Goal: Task Accomplishment & Management: Use online tool/utility

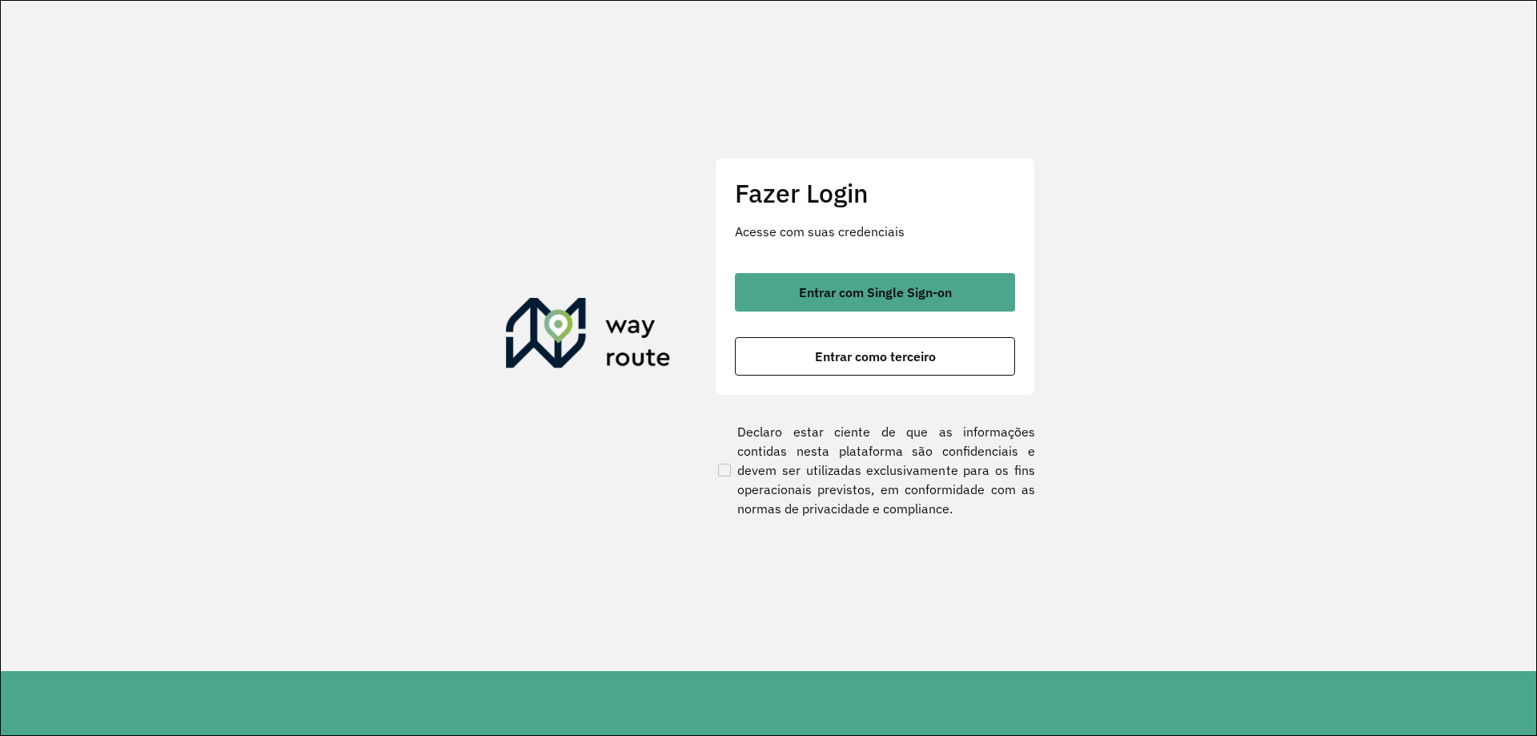
click at [898, 269] on div "Fazer Login Acesse com suas credenciais Entrar com Single Sign-on Entrar como t…" at bounding box center [875, 276] width 320 height 237
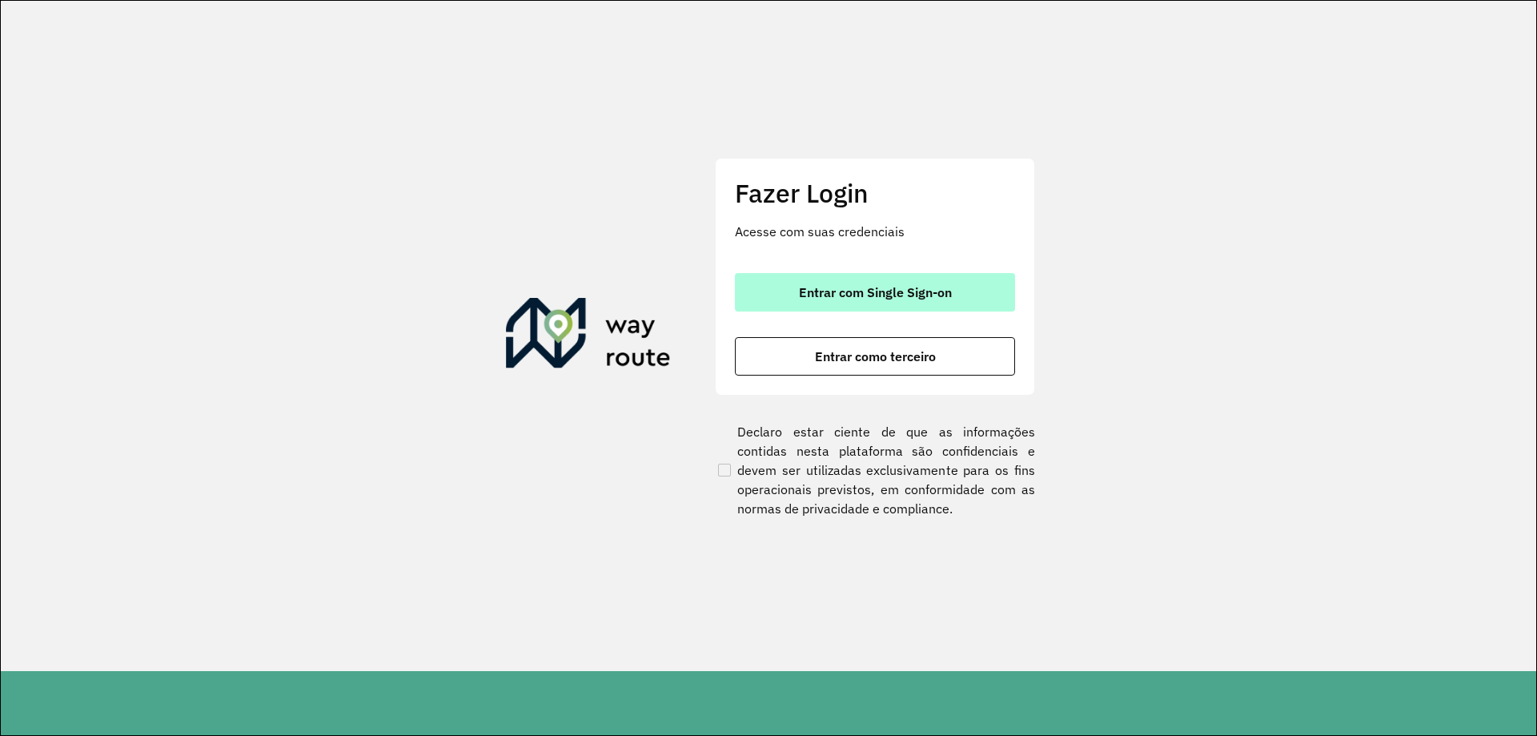
click at [890, 294] on span "Entrar com Single Sign-on" at bounding box center [875, 292] width 153 height 13
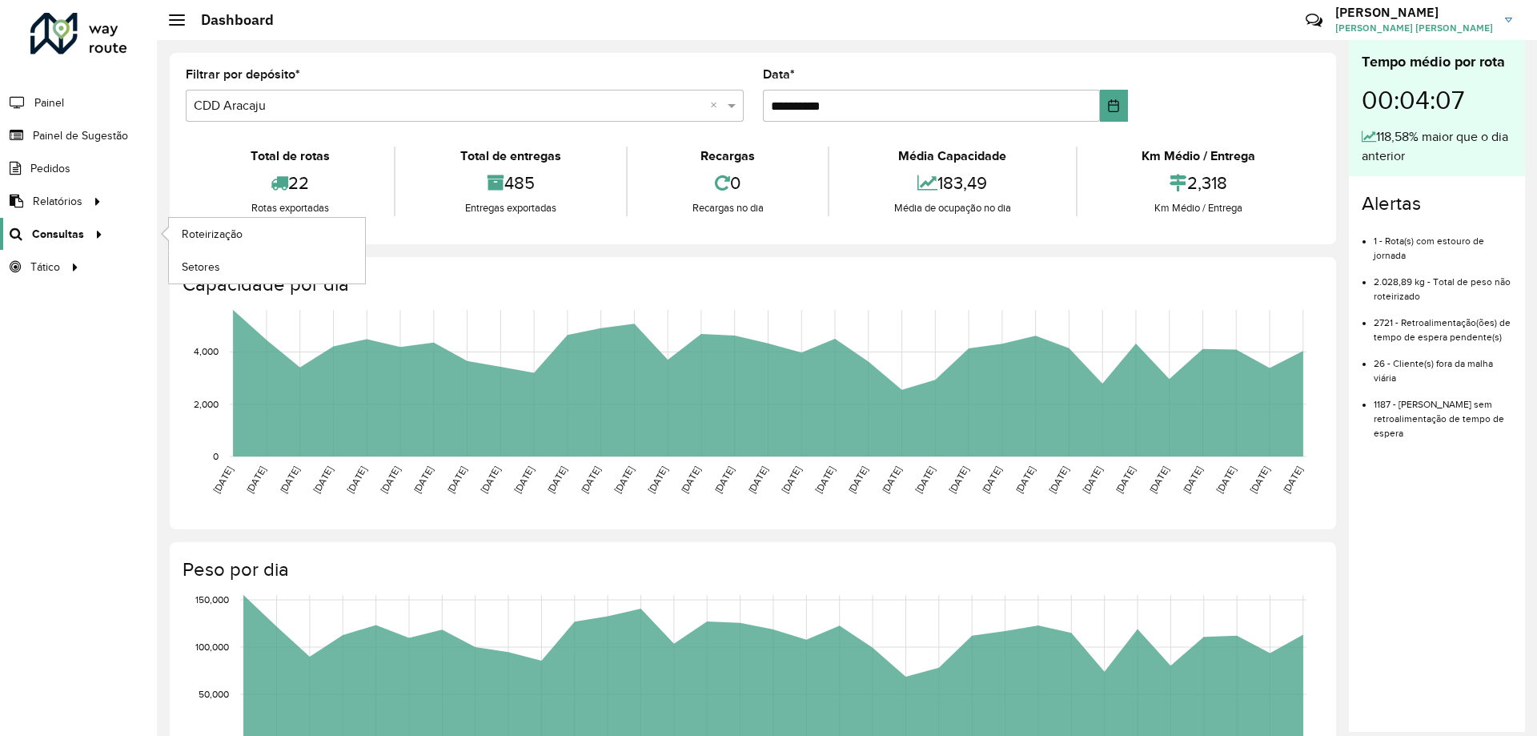
click at [77, 231] on span "Consultas" at bounding box center [58, 234] width 52 height 17
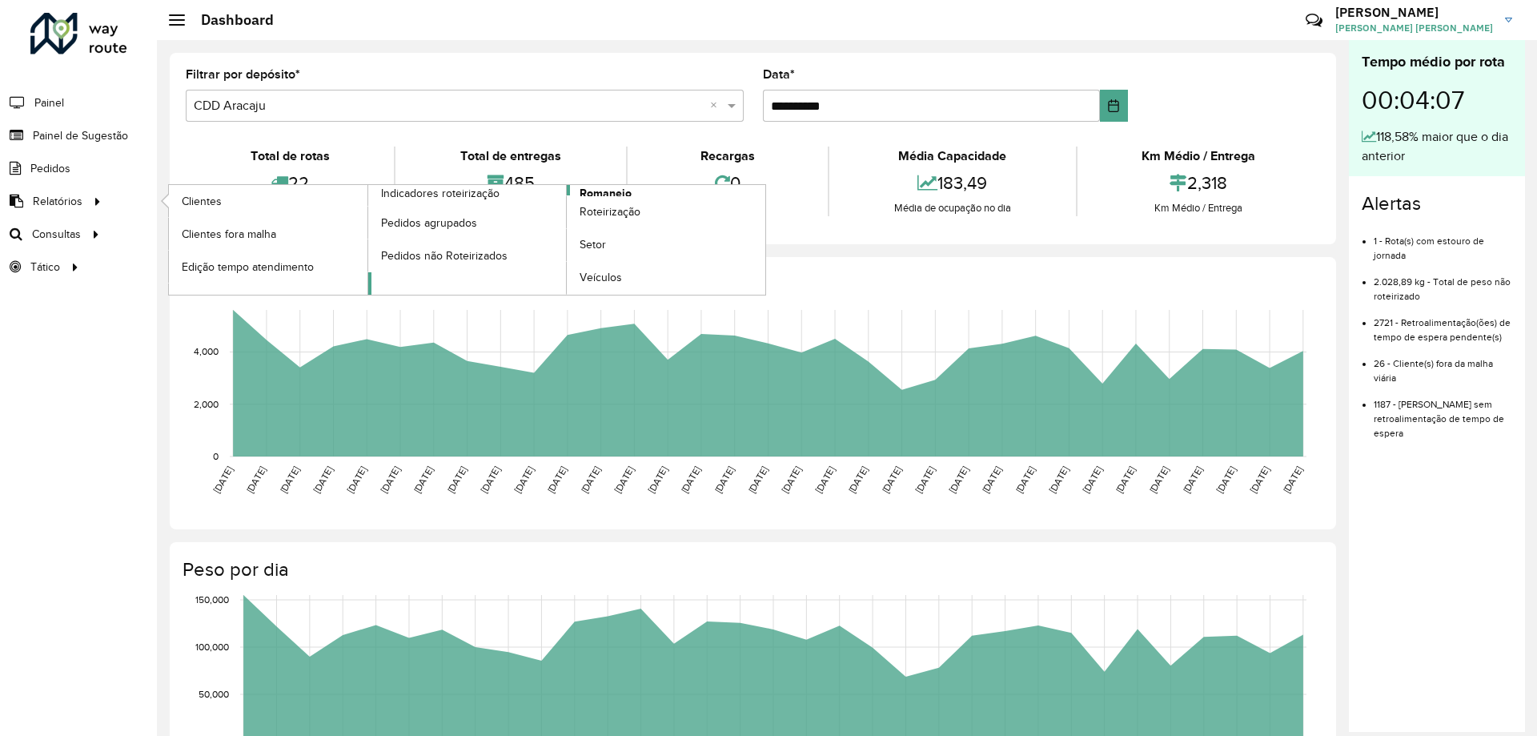
click at [595, 193] on span "Romaneio" at bounding box center [606, 193] width 52 height 17
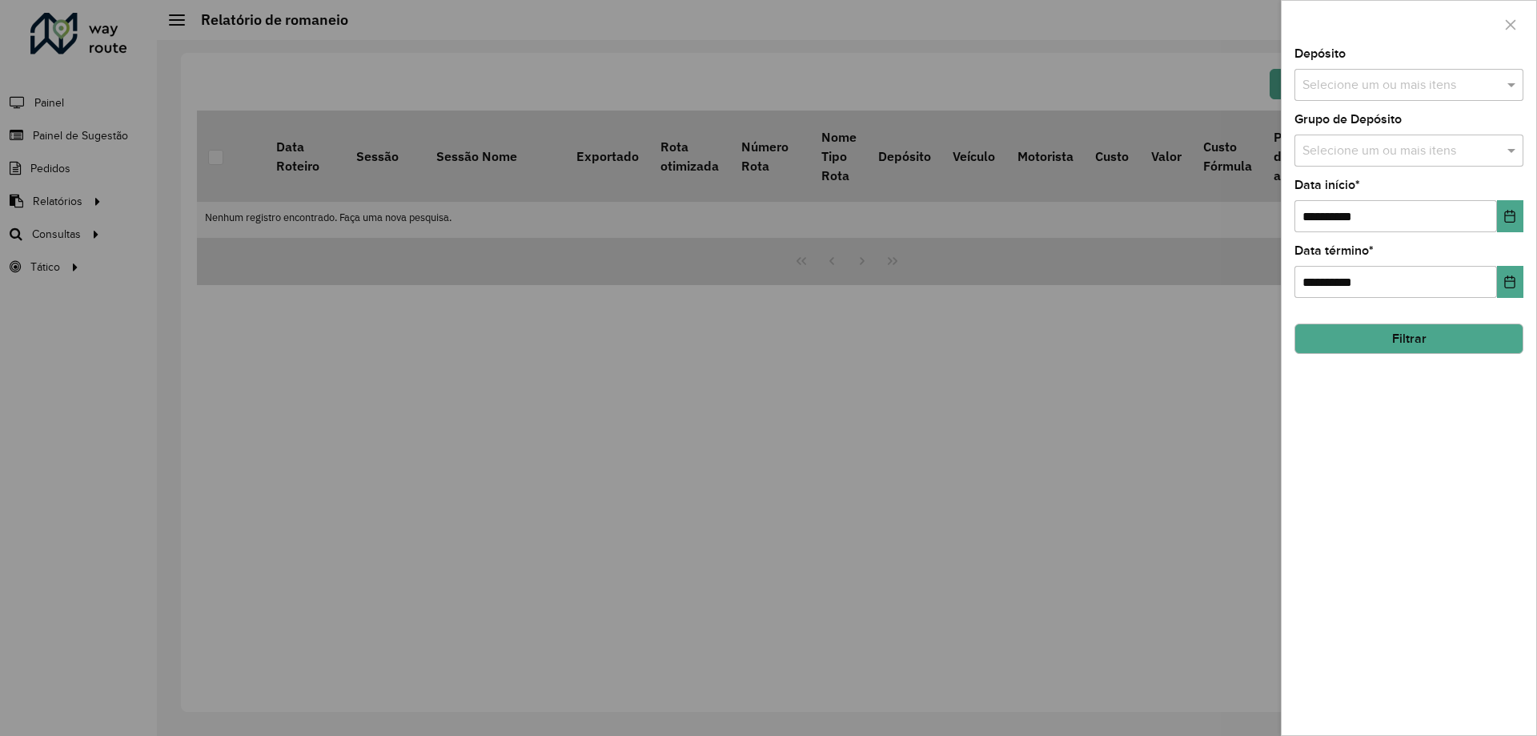
click at [1526, 226] on div "**********" at bounding box center [1409, 391] width 255 height 687
click at [1520, 220] on button "Choose Date" at bounding box center [1510, 216] width 26 height 32
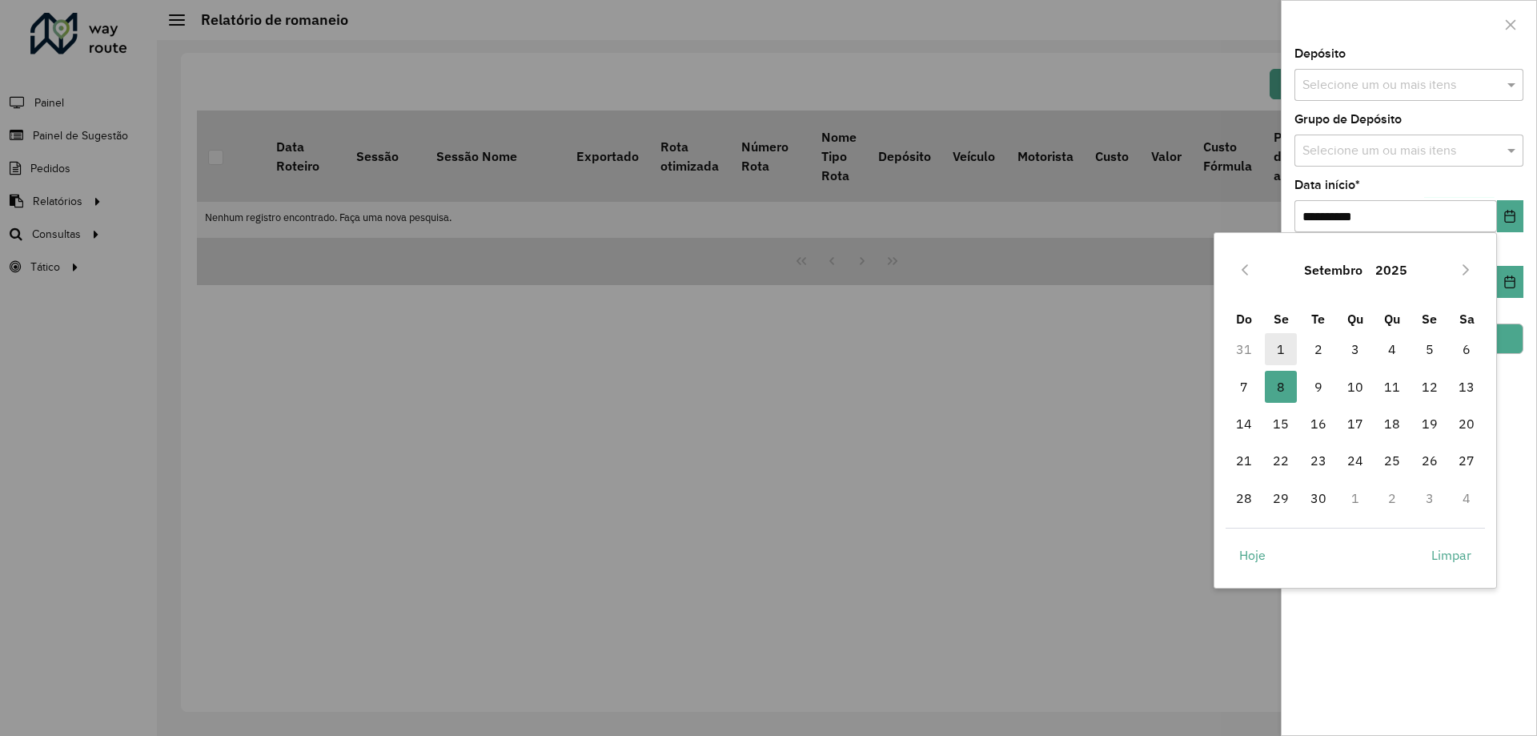
click at [1286, 340] on span "1" at bounding box center [1281, 349] width 32 height 32
type input "**********"
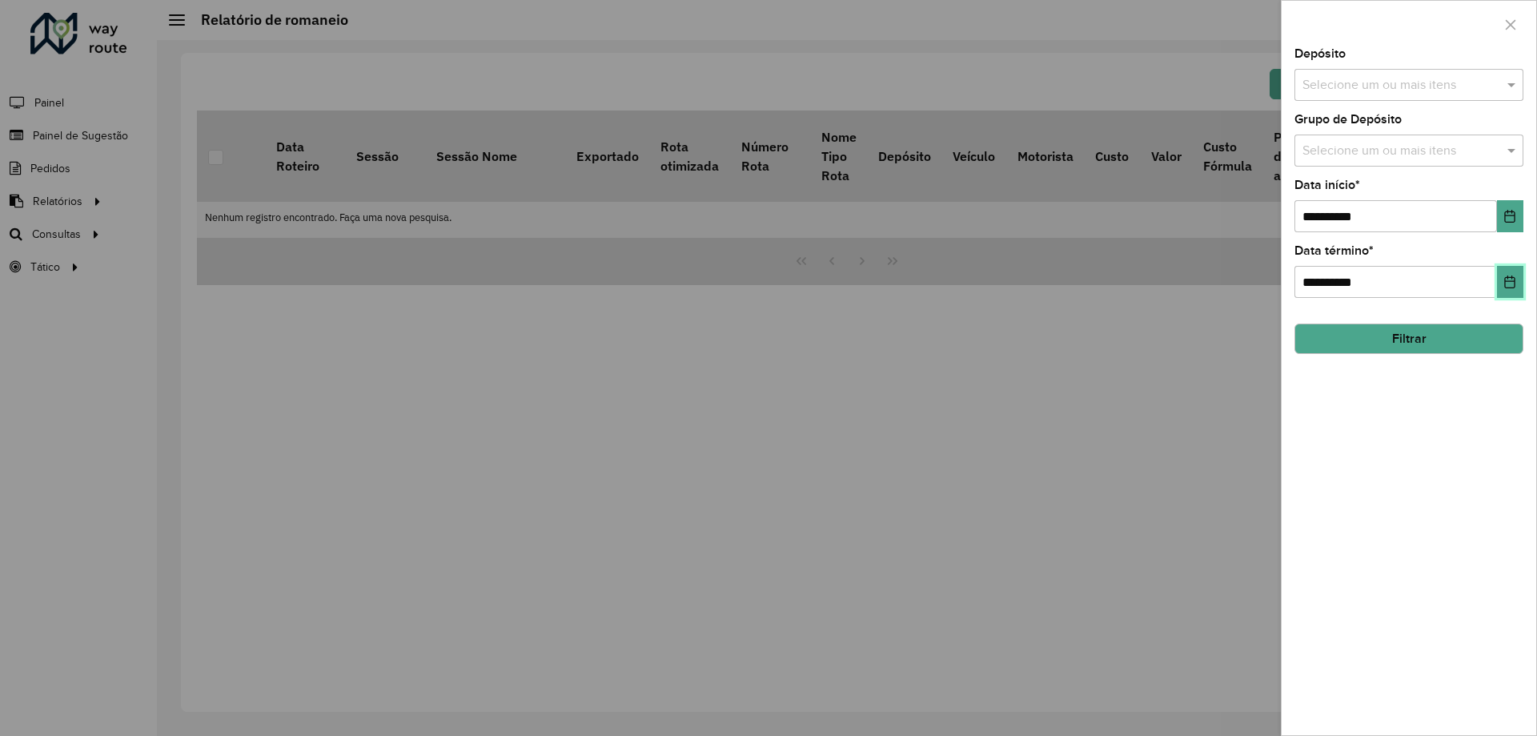
click at [1511, 273] on button "Choose Date" at bounding box center [1510, 282] width 26 height 32
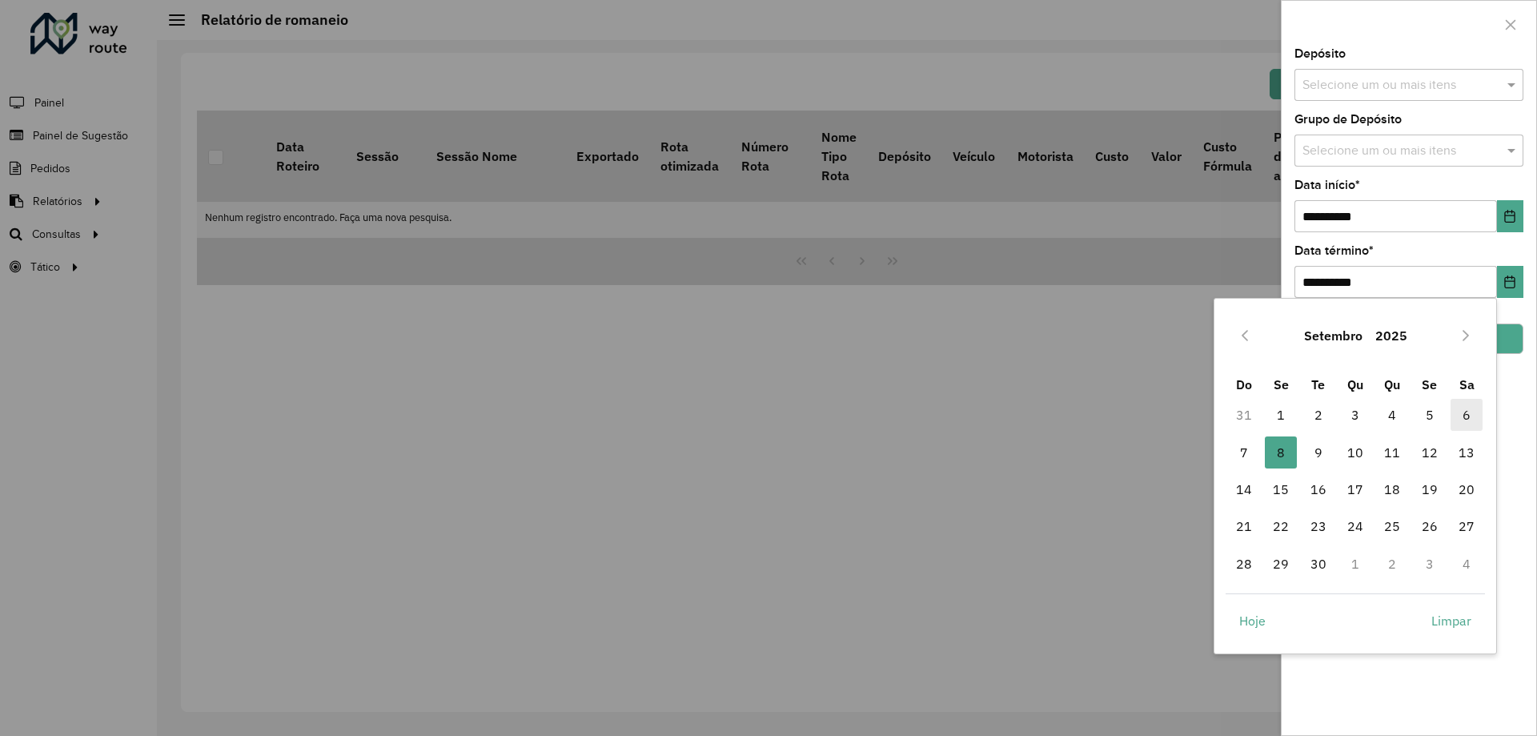
click at [1464, 411] on span "6" at bounding box center [1467, 415] width 32 height 32
type input "**********"
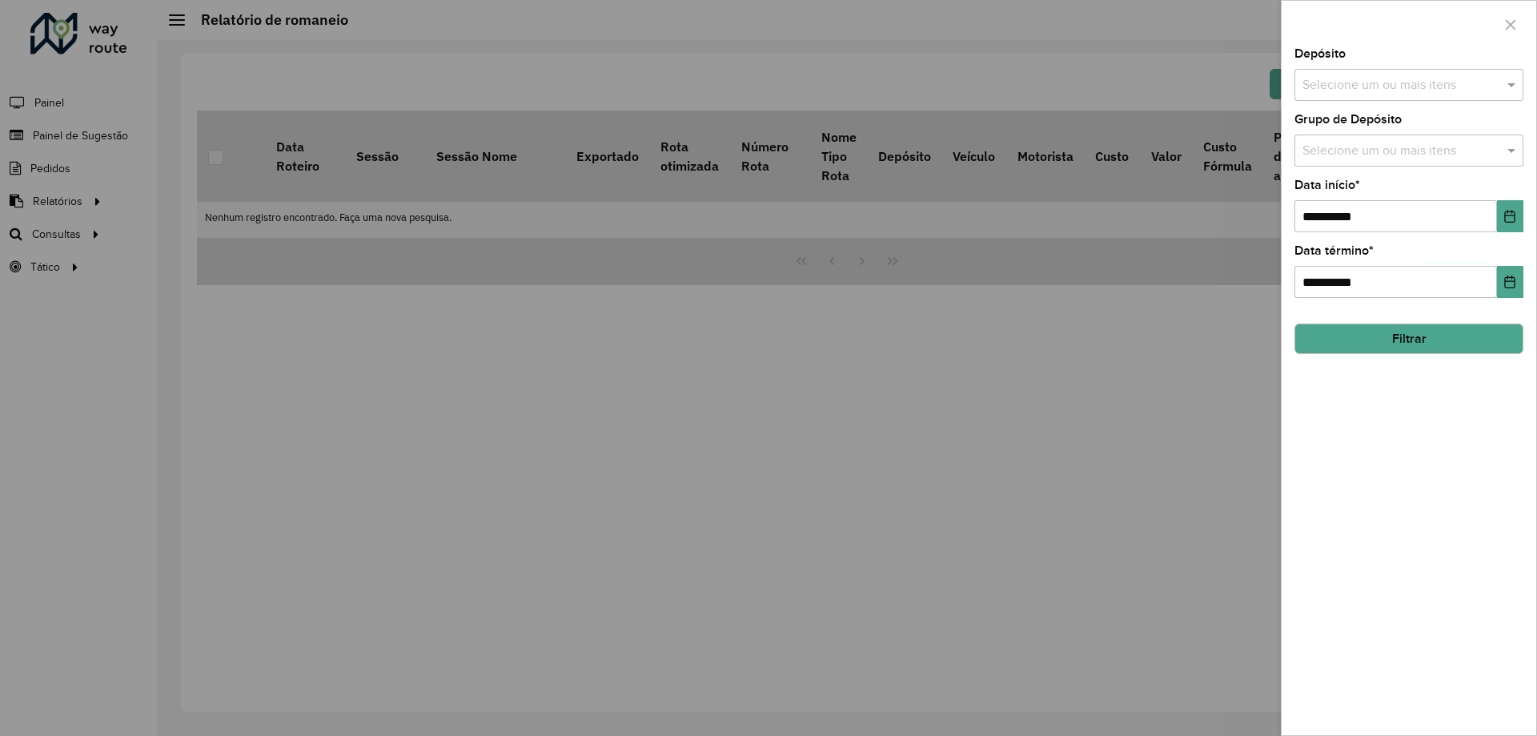
click at [1425, 343] on button "Filtrar" at bounding box center [1409, 339] width 229 height 30
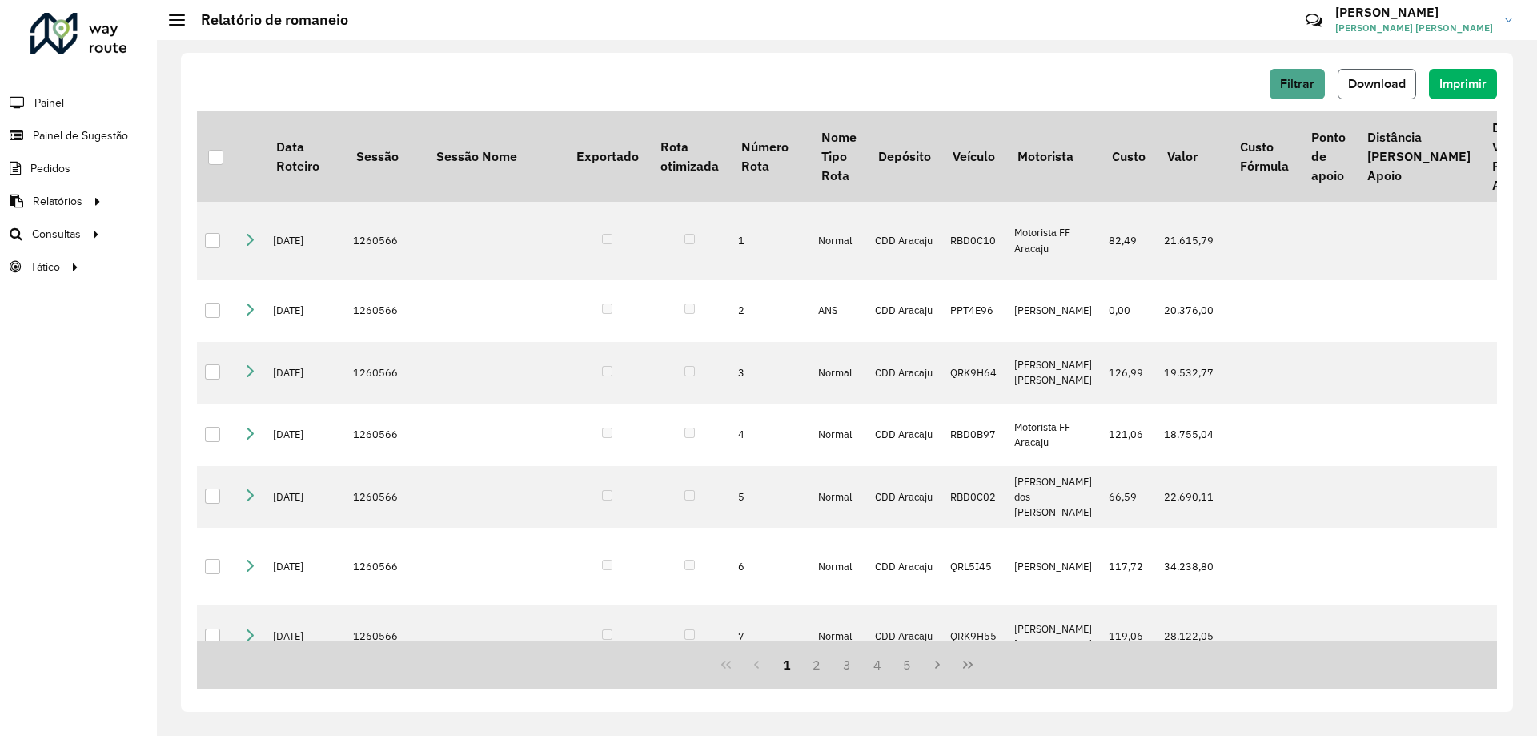
click at [1360, 75] on button "Download" at bounding box center [1377, 84] width 78 height 30
click at [58, 98] on span "Painel" at bounding box center [50, 102] width 33 height 17
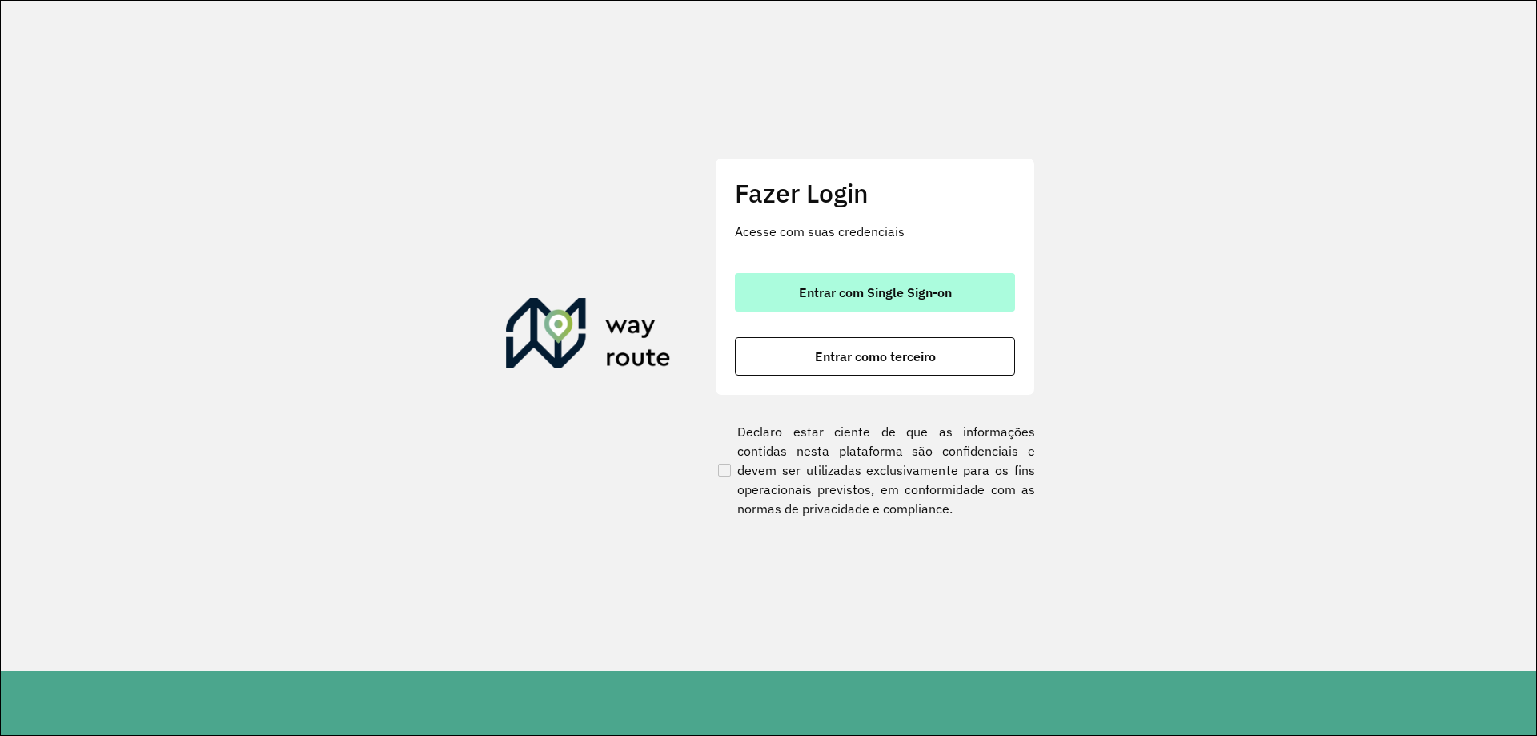
click at [934, 276] on button "Entrar com Single Sign-on" at bounding box center [875, 292] width 280 height 38
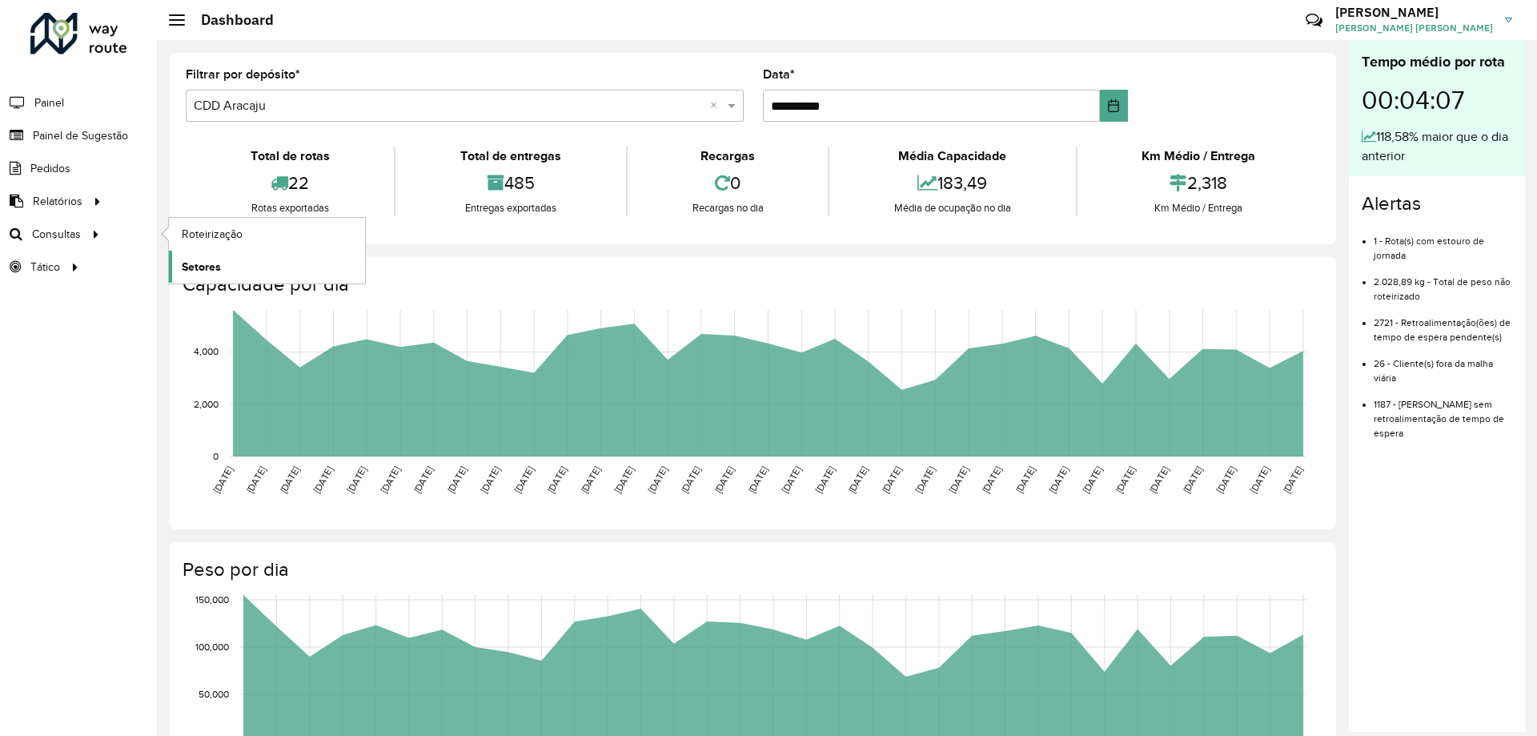
click at [220, 266] on span "Setores" at bounding box center [201, 267] width 39 height 17
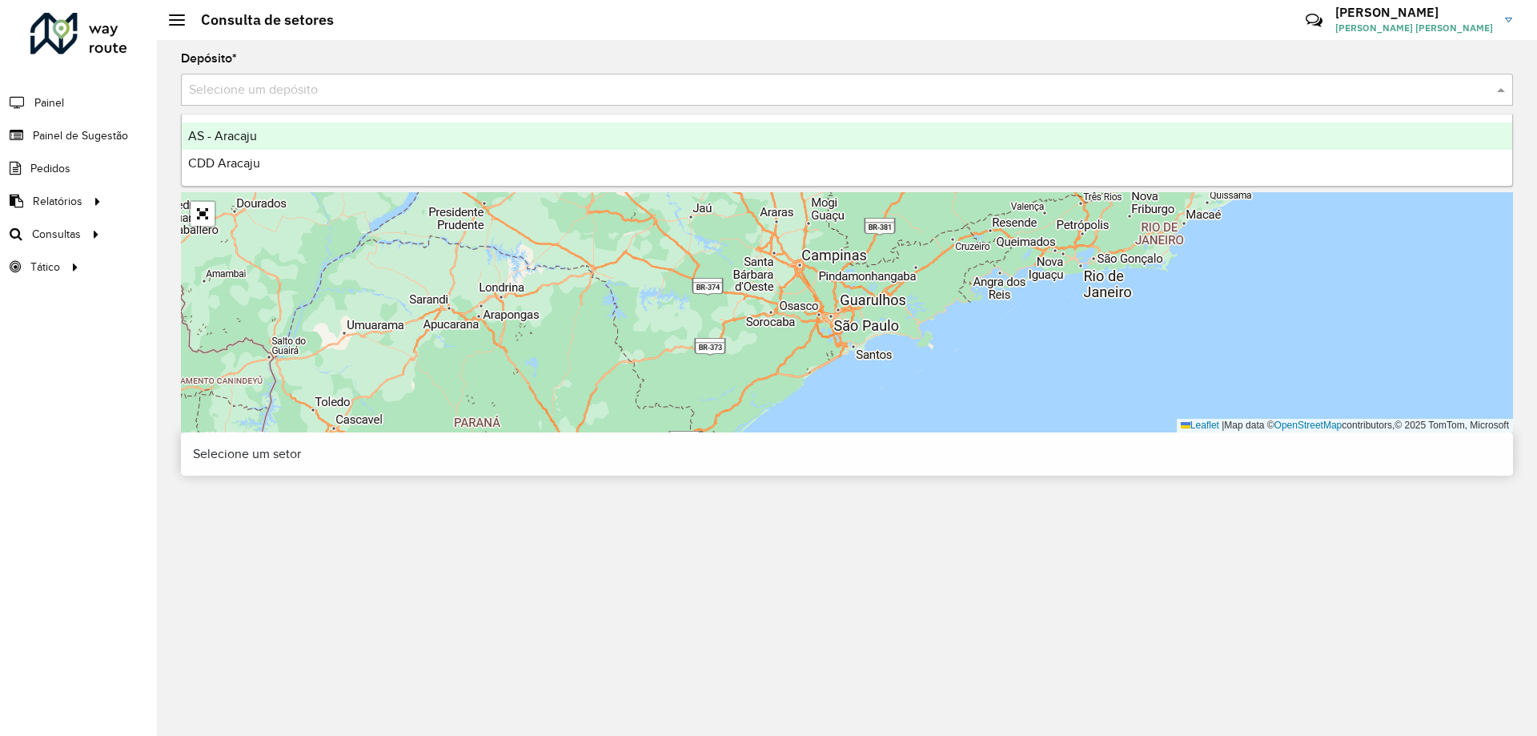
click at [358, 102] on div "Selecione um depósito" at bounding box center [847, 90] width 1332 height 32
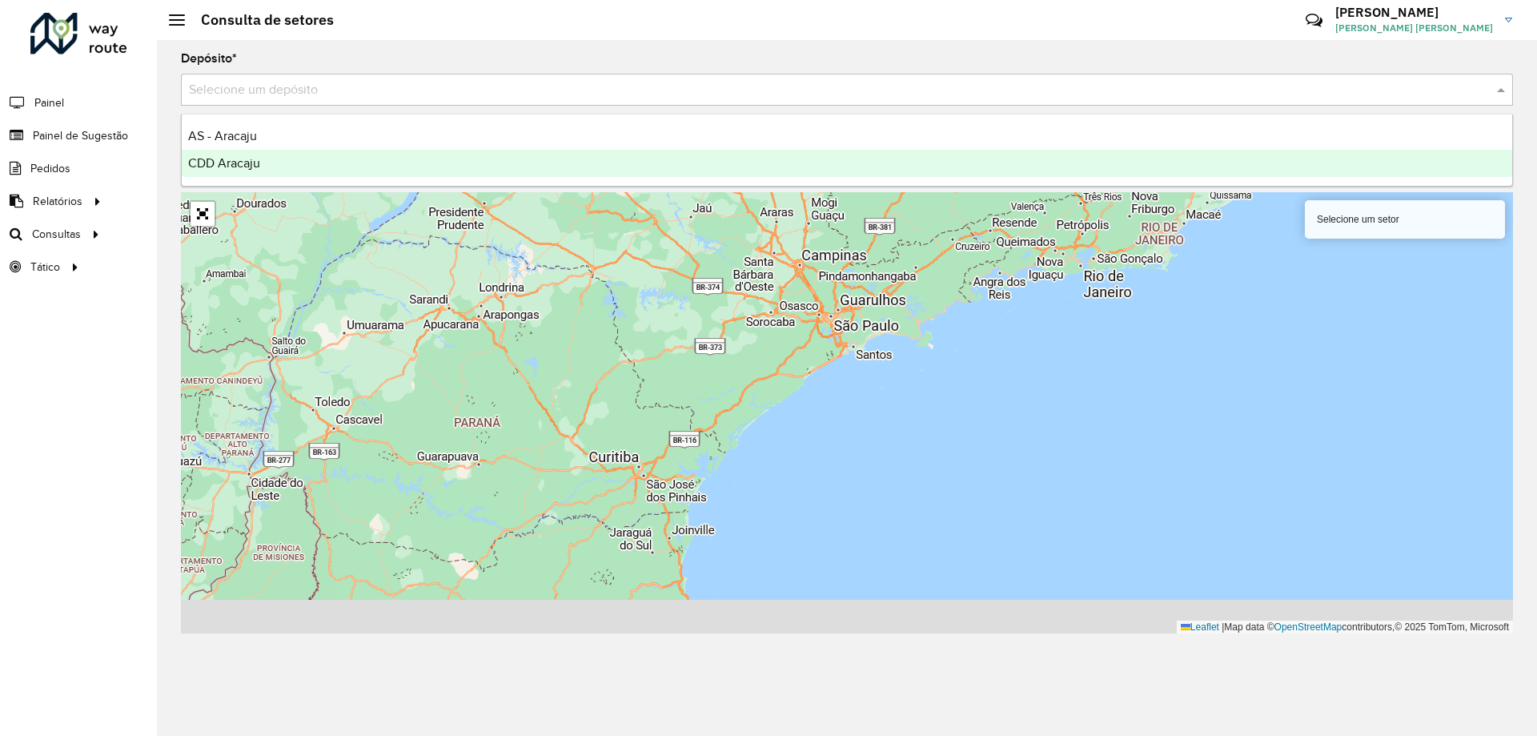
click at [291, 173] on div "CDD Aracaju" at bounding box center [847, 163] width 1331 height 27
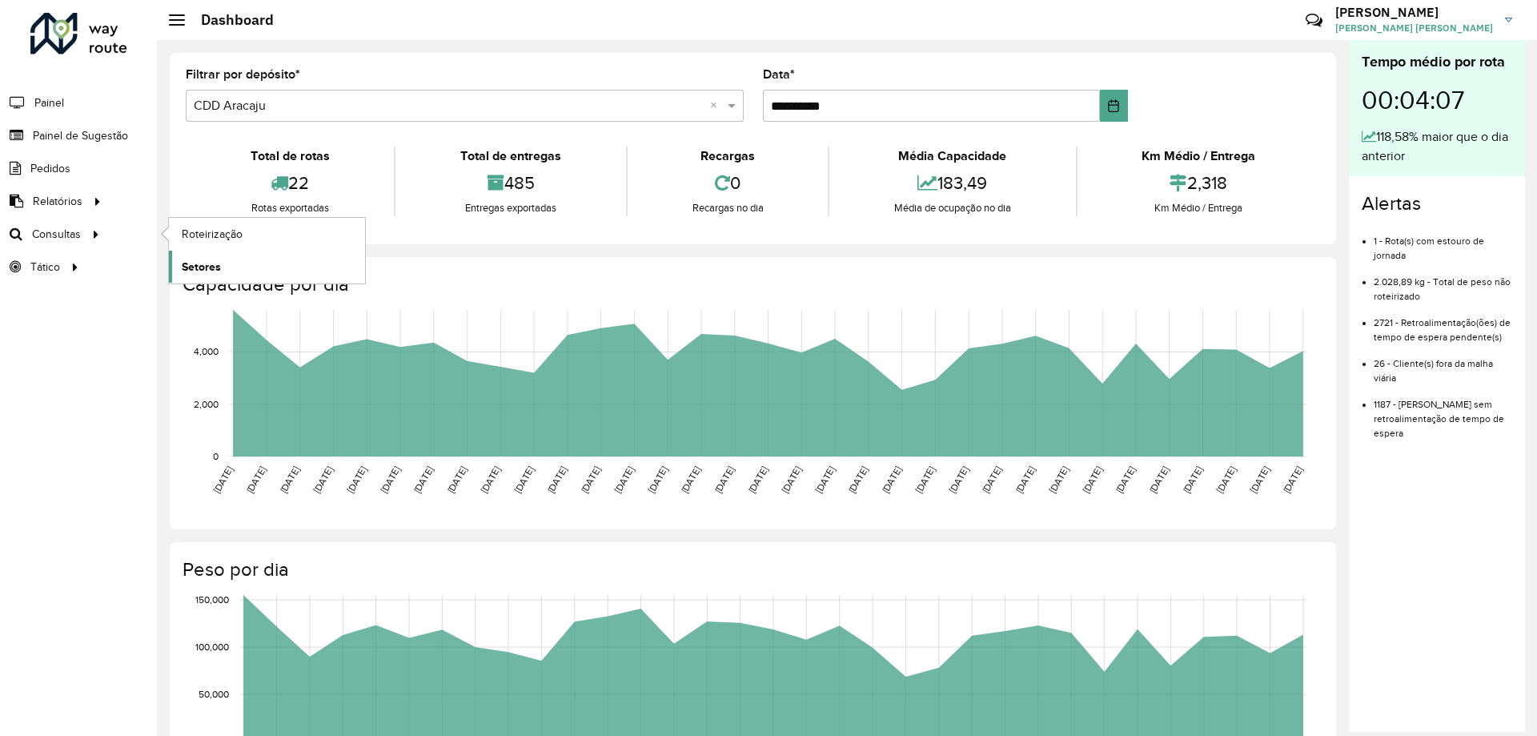
click at [232, 260] on link "Setores" at bounding box center [267, 267] width 196 height 32
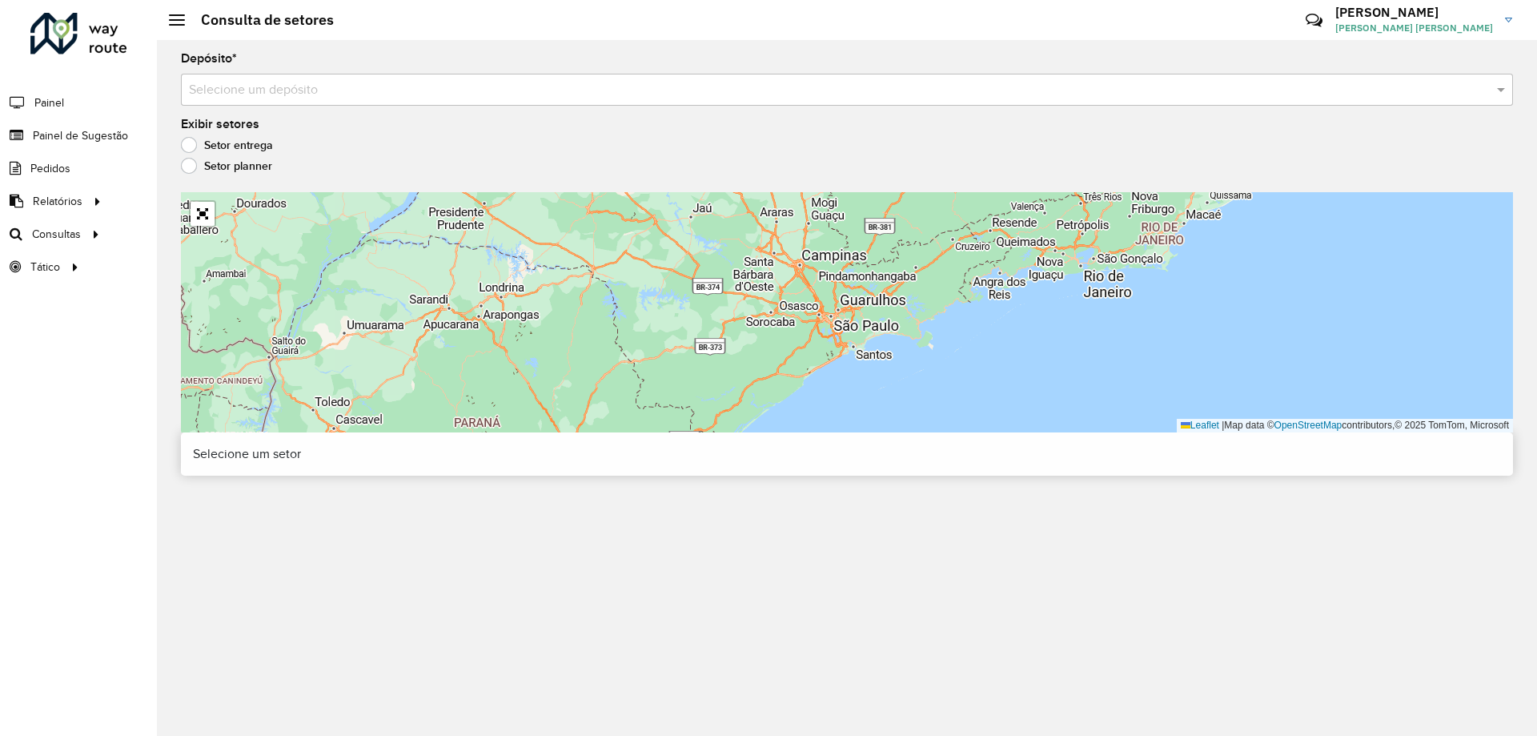
click at [247, 94] on input "text" at bounding box center [831, 90] width 1284 height 19
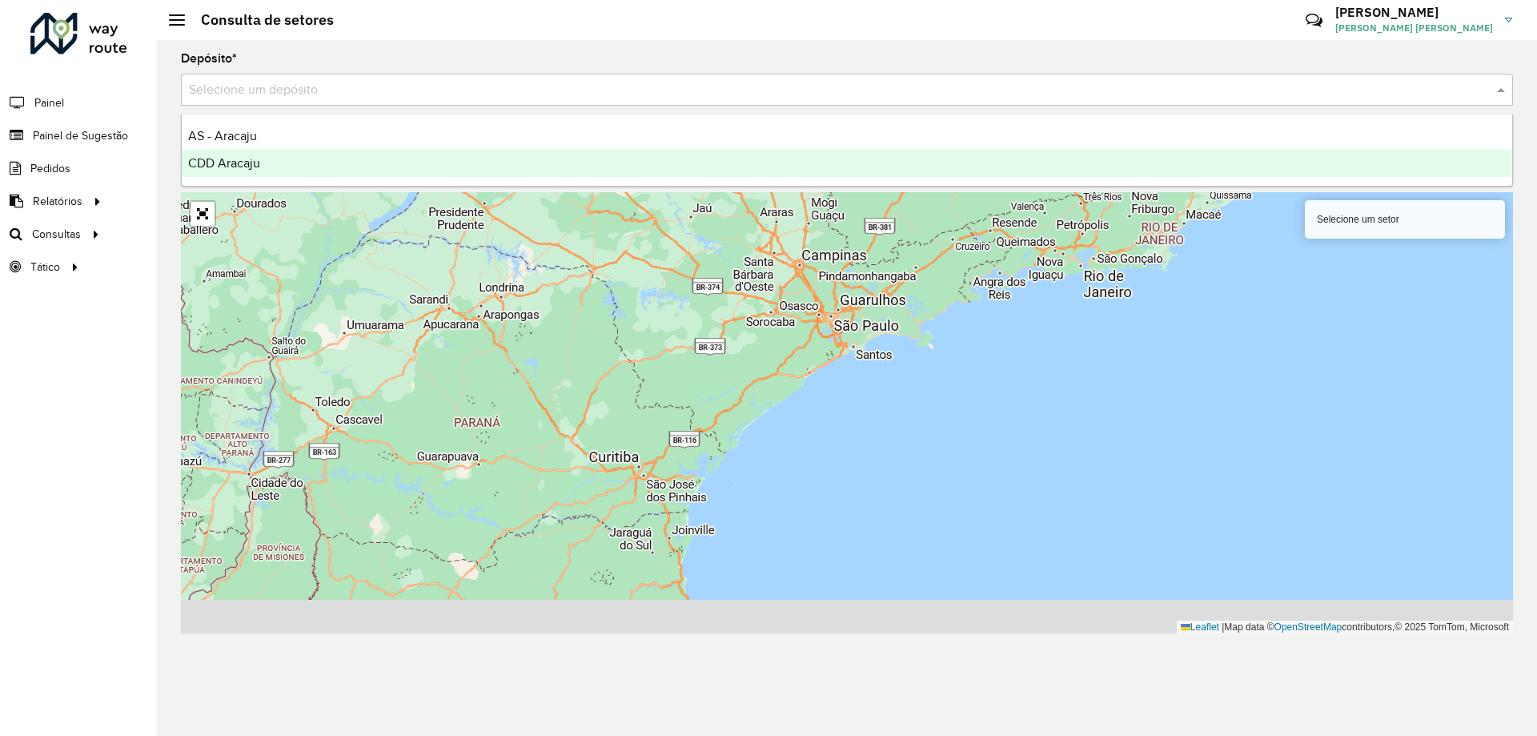
click at [244, 156] on span "CDD Aracaju" at bounding box center [224, 163] width 72 height 14
